Goal: Check status: Check status

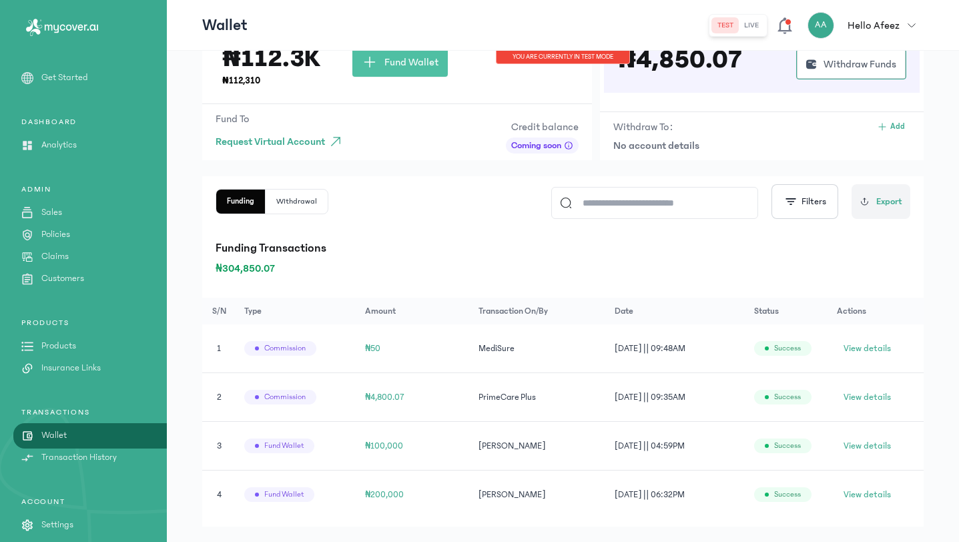
scroll to position [111, 0]
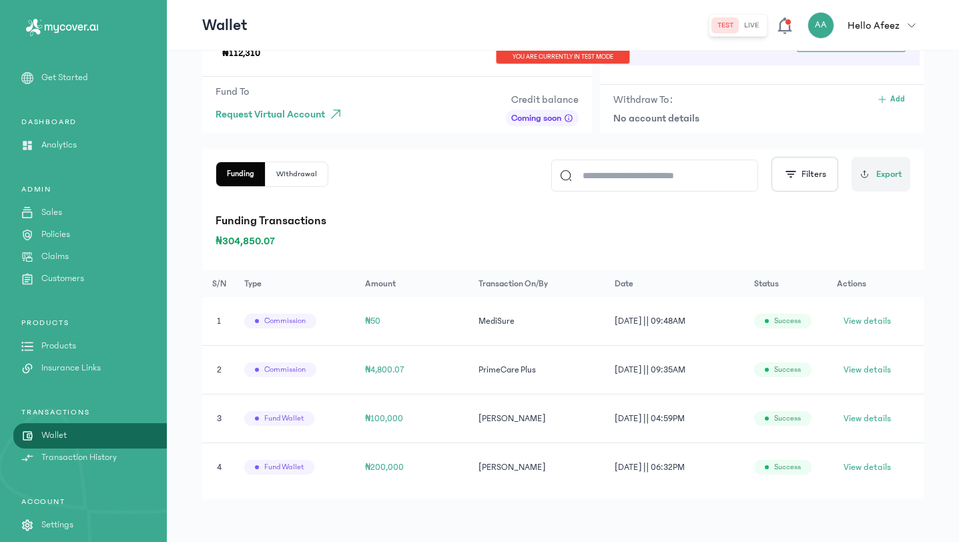
click at [68, 234] on p "Policies" at bounding box center [55, 235] width 29 height 14
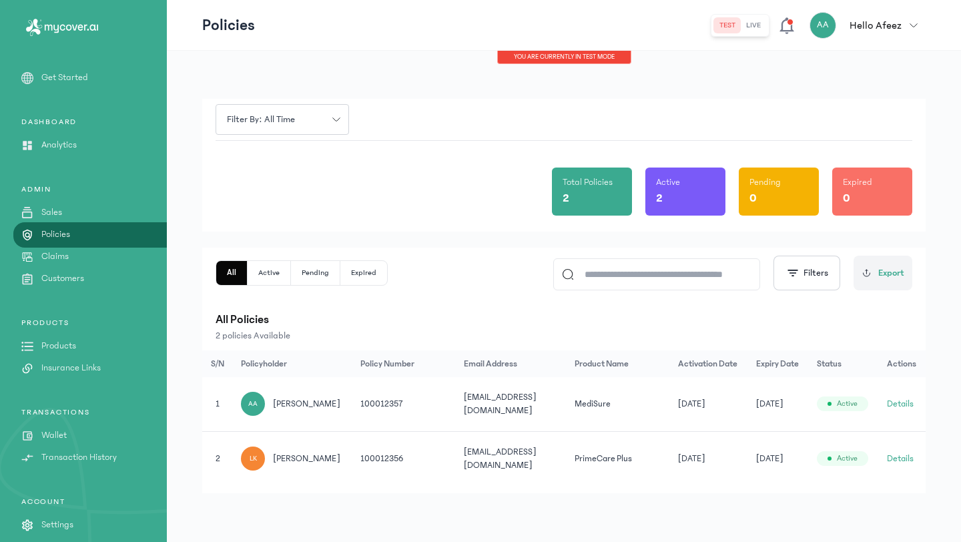
click at [896, 457] on button "Details" at bounding box center [900, 458] width 27 height 13
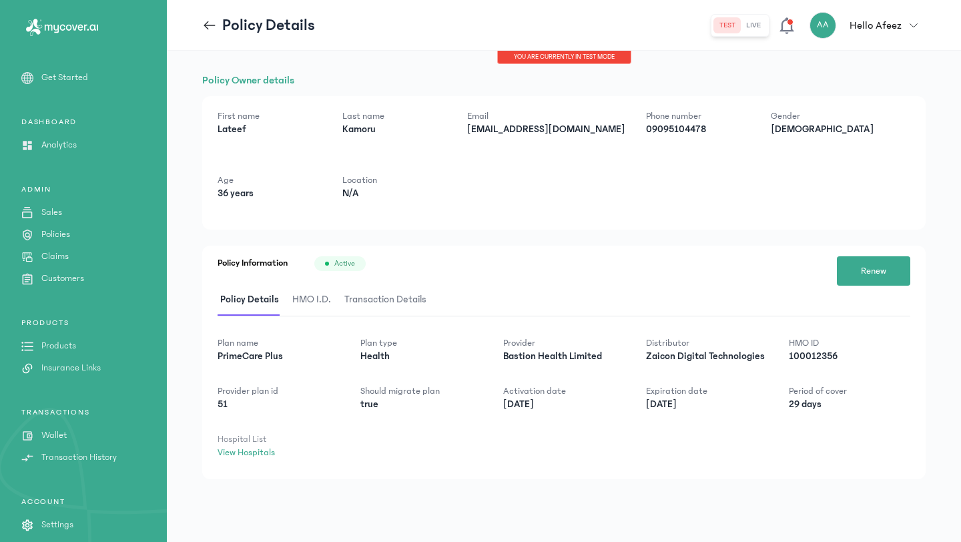
click at [275, 358] on p "PrimeCare Plus" at bounding box center [278, 356] width 121 height 13
drag, startPoint x: 284, startPoint y: 356, endPoint x: 266, endPoint y: 356, distance: 18.7
click at [266, 356] on p "PrimeCare Plus" at bounding box center [278, 356] width 121 height 13
click at [370, 298] on span "Transaction Details" at bounding box center [385, 299] width 87 height 31
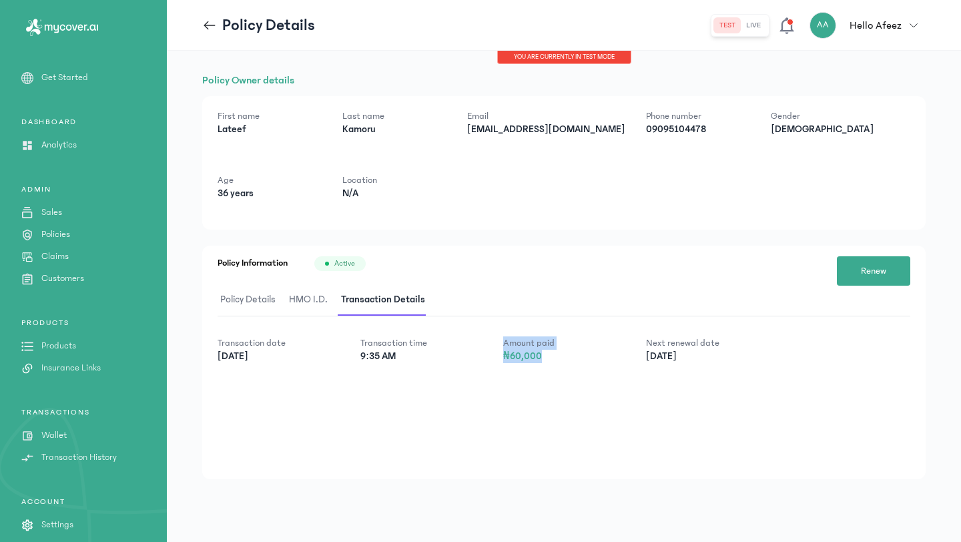
drag, startPoint x: 542, startPoint y: 354, endPoint x: 491, endPoint y: 354, distance: 50.7
click at [491, 354] on div "Transaction date [DATE] Transaction time 9:35 AM Amount paid ₦60,000 Next renew…" at bounding box center [564, 349] width 693 height 27
click at [78, 460] on p "Transaction History" at bounding box center [78, 458] width 75 height 14
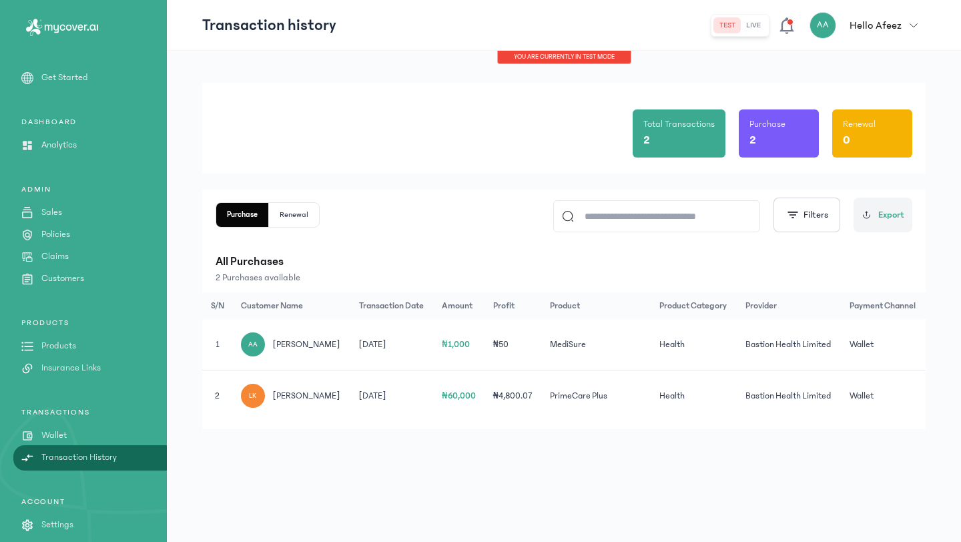
click at [43, 232] on p "Policies" at bounding box center [55, 235] width 29 height 14
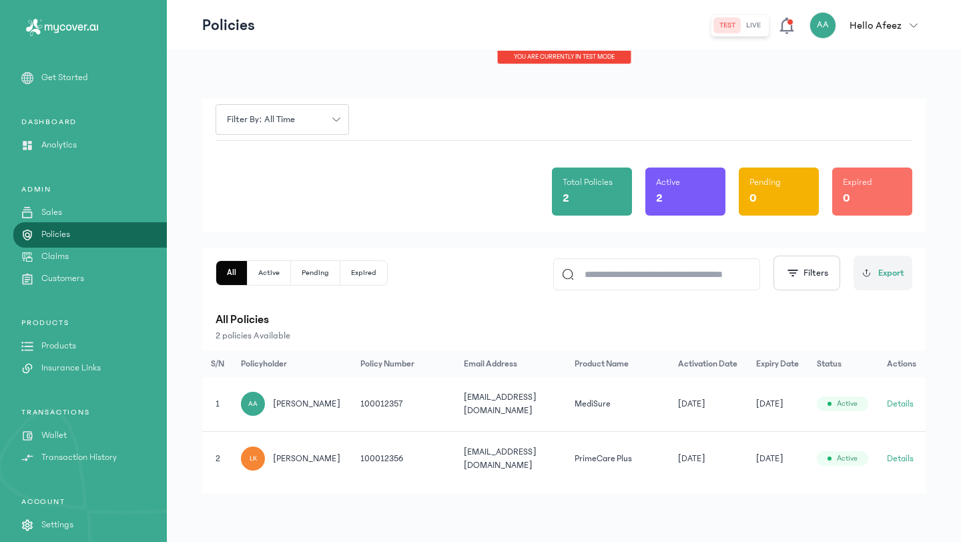
click at [898, 453] on button "Details" at bounding box center [900, 458] width 27 height 13
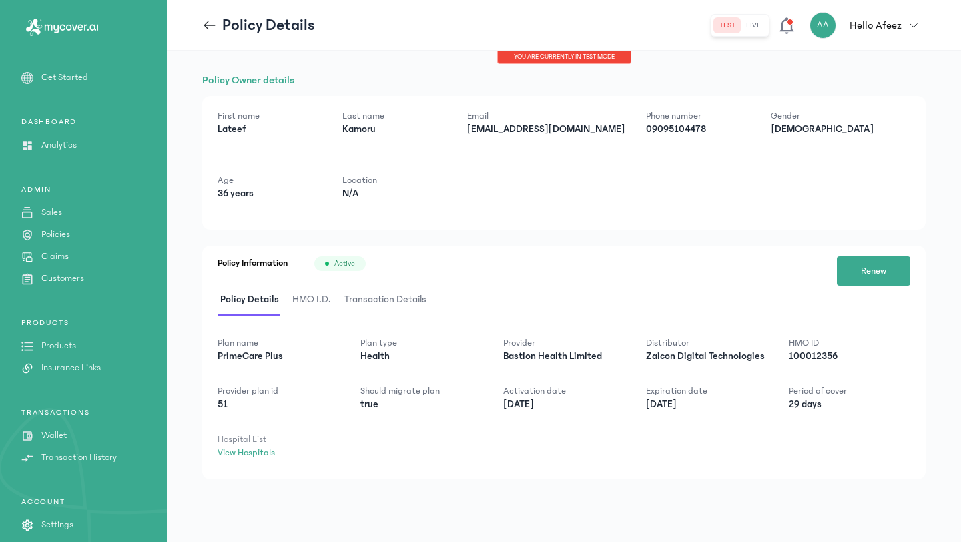
drag, startPoint x: 700, startPoint y: 408, endPoint x: 642, endPoint y: 404, distance: 58.2
click at [642, 404] on div "Plan name PrimeCare Plus Plan type Health Provider Bastion Health Limited Distr…" at bounding box center [564, 397] width 693 height 123
